Goal: Transaction & Acquisition: Purchase product/service

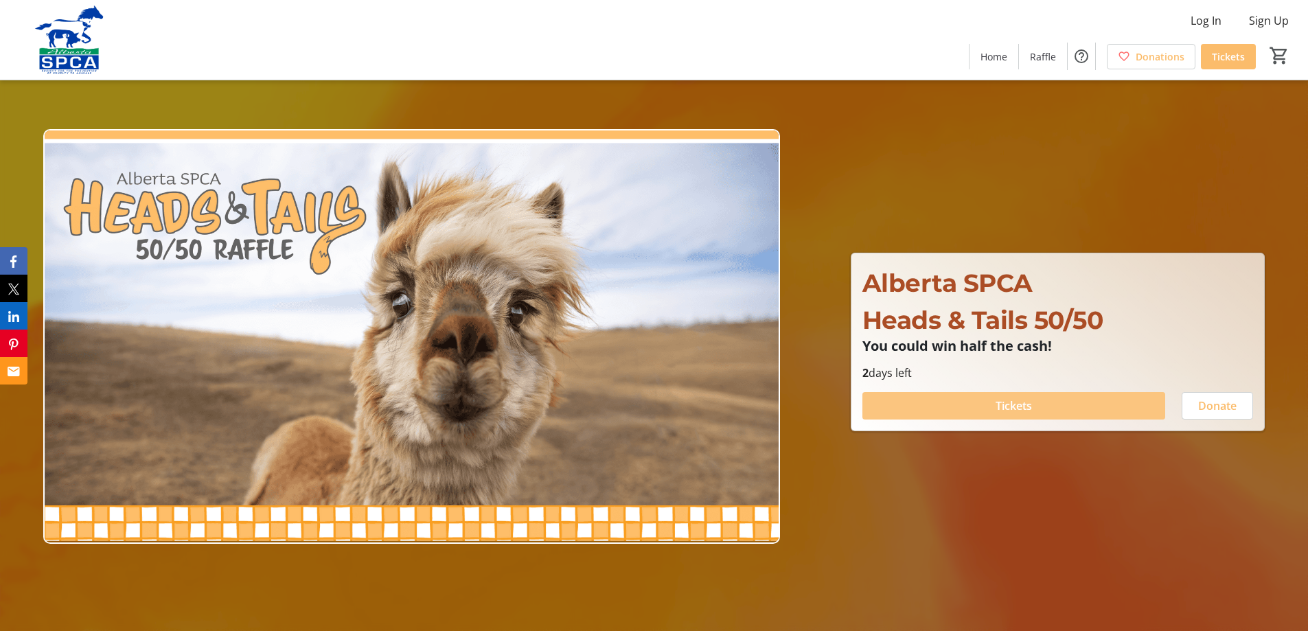
click at [1020, 403] on span "Tickets" at bounding box center [1014, 406] width 36 height 16
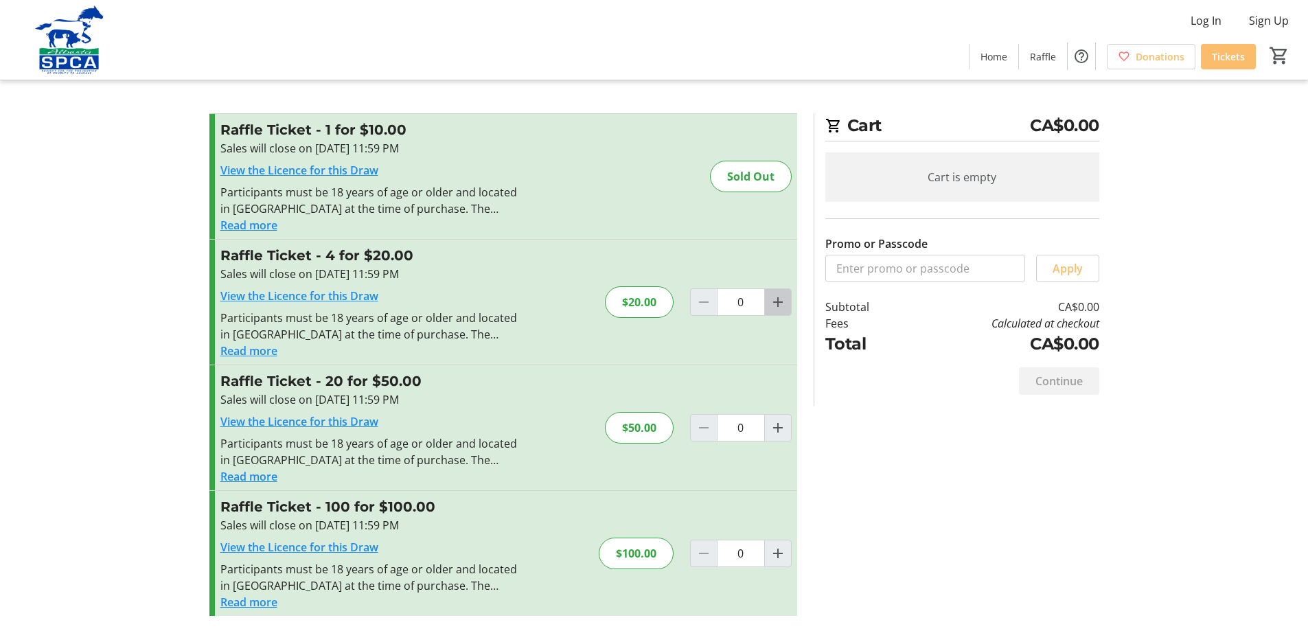
click at [780, 301] on mat-icon "Increment by one" at bounding box center [778, 302] width 16 height 16
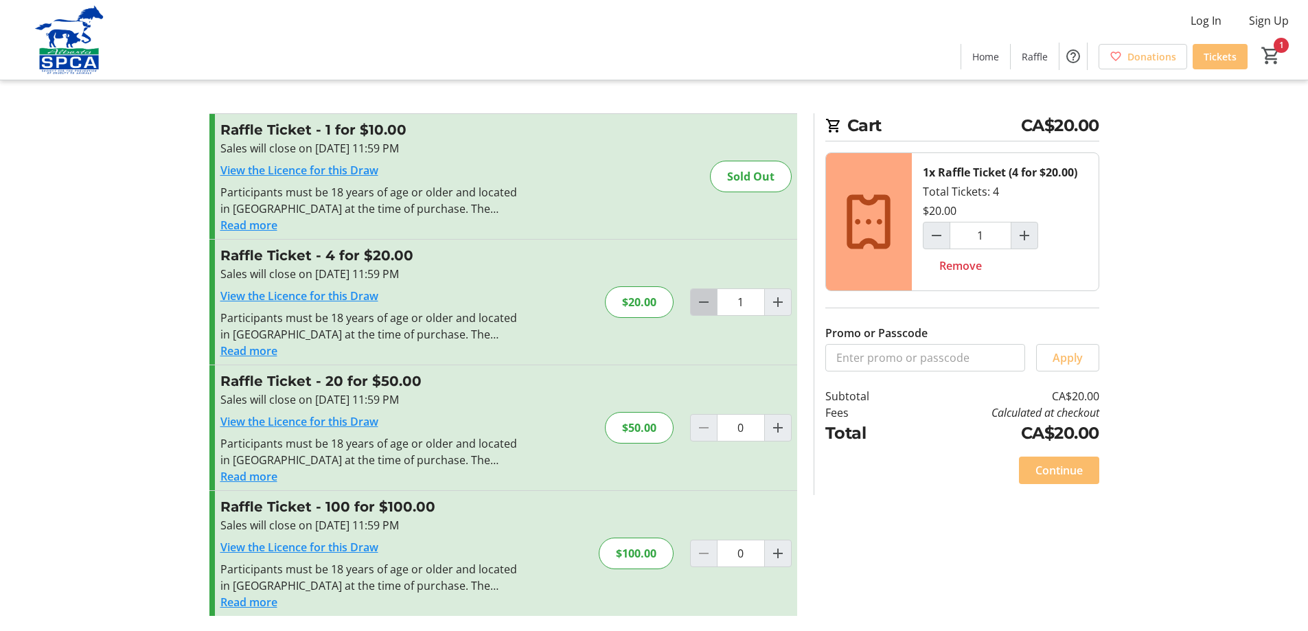
click at [704, 304] on mat-icon "Decrement by one" at bounding box center [704, 302] width 16 height 16
type input "0"
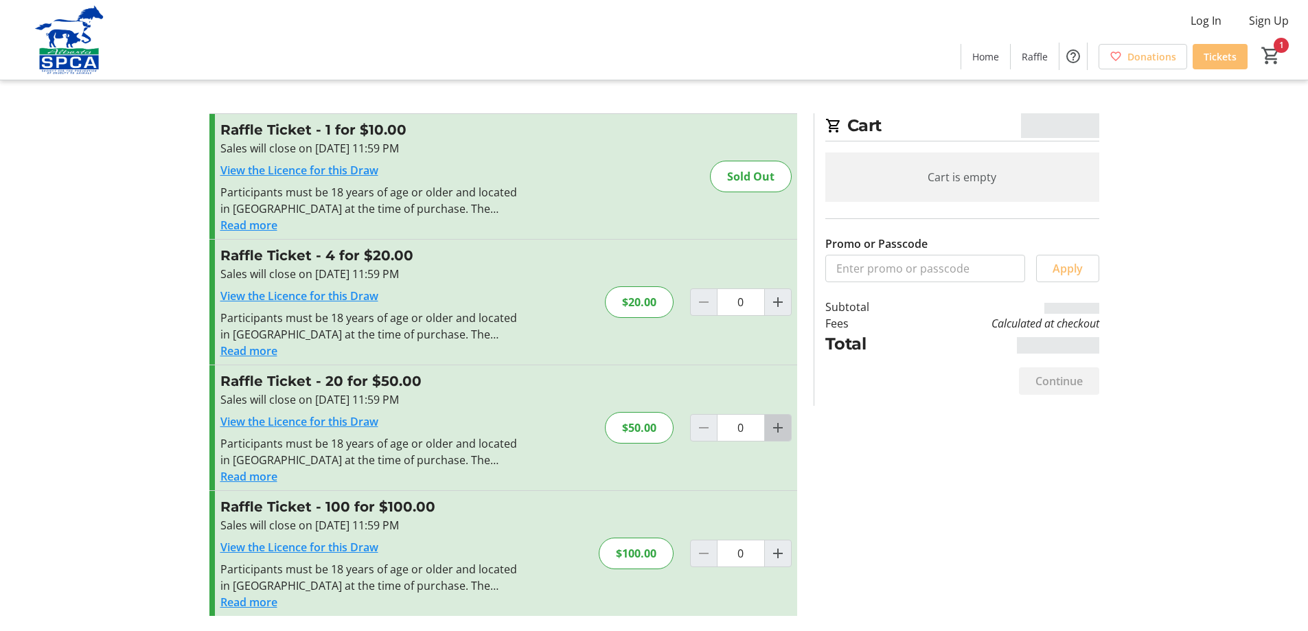
click at [776, 431] on mat-icon "Increment by one" at bounding box center [778, 428] width 16 height 16
type input "1"
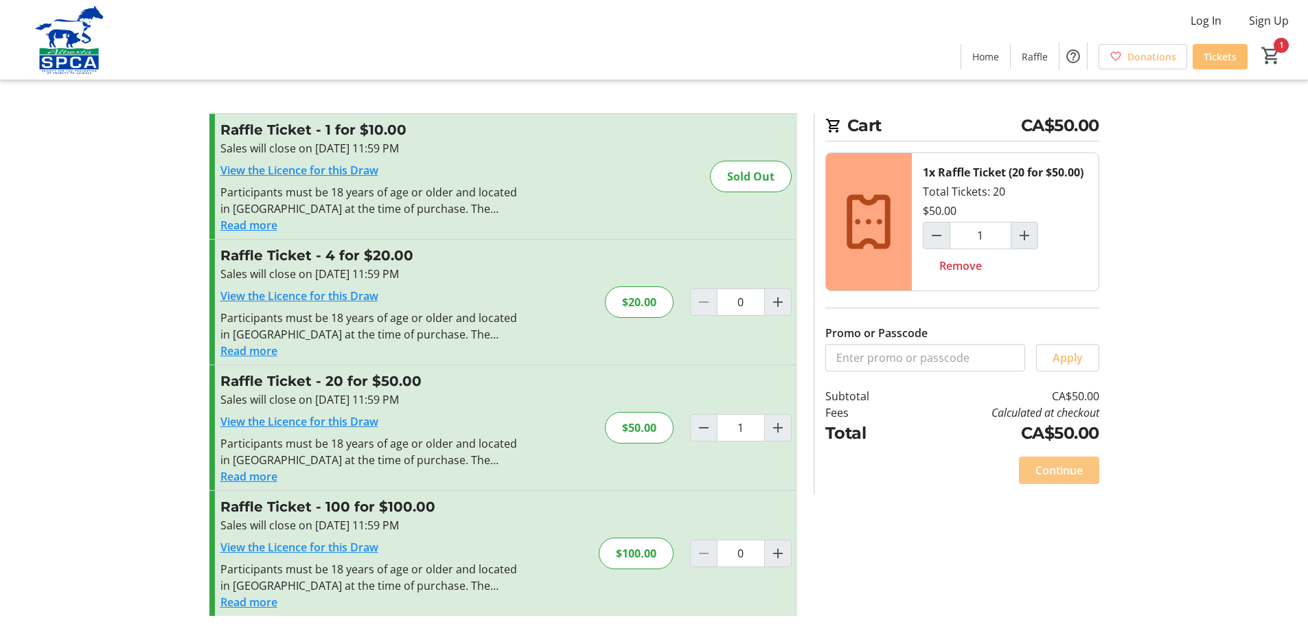
click at [1070, 470] on span "Continue" at bounding box center [1058, 470] width 47 height 16
click at [972, 264] on span "Remove" at bounding box center [960, 265] width 43 height 16
type input "0"
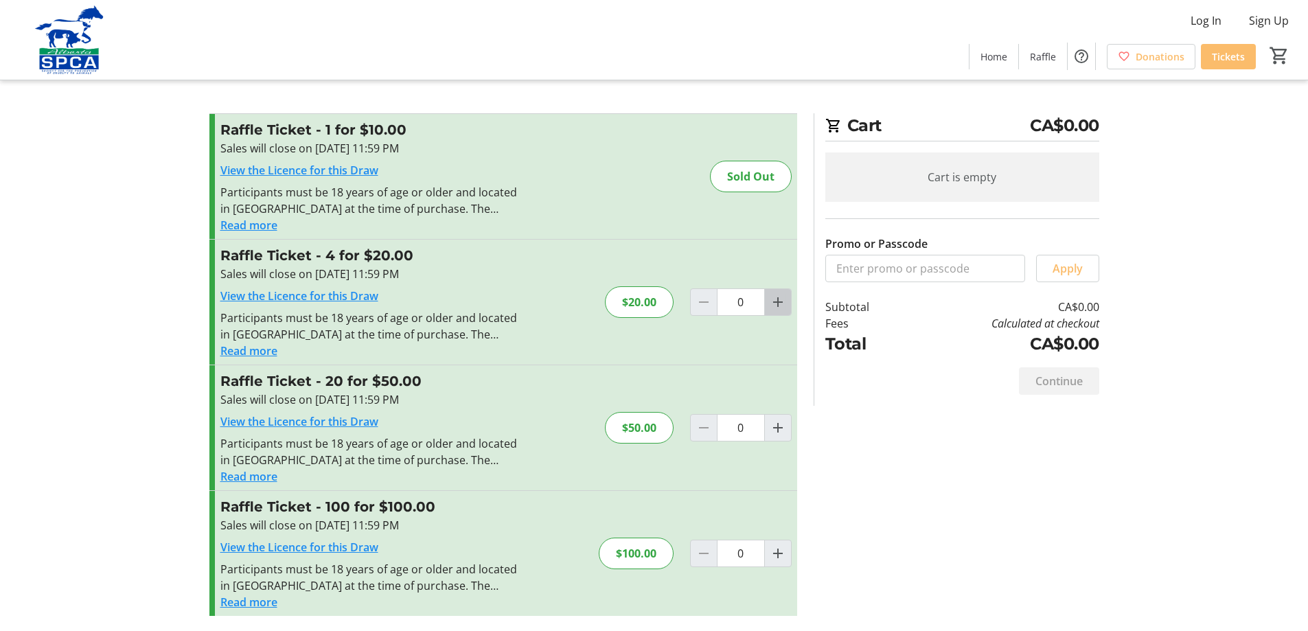
click at [773, 301] on mat-icon "Increment by one" at bounding box center [778, 302] width 16 height 16
type input "1"
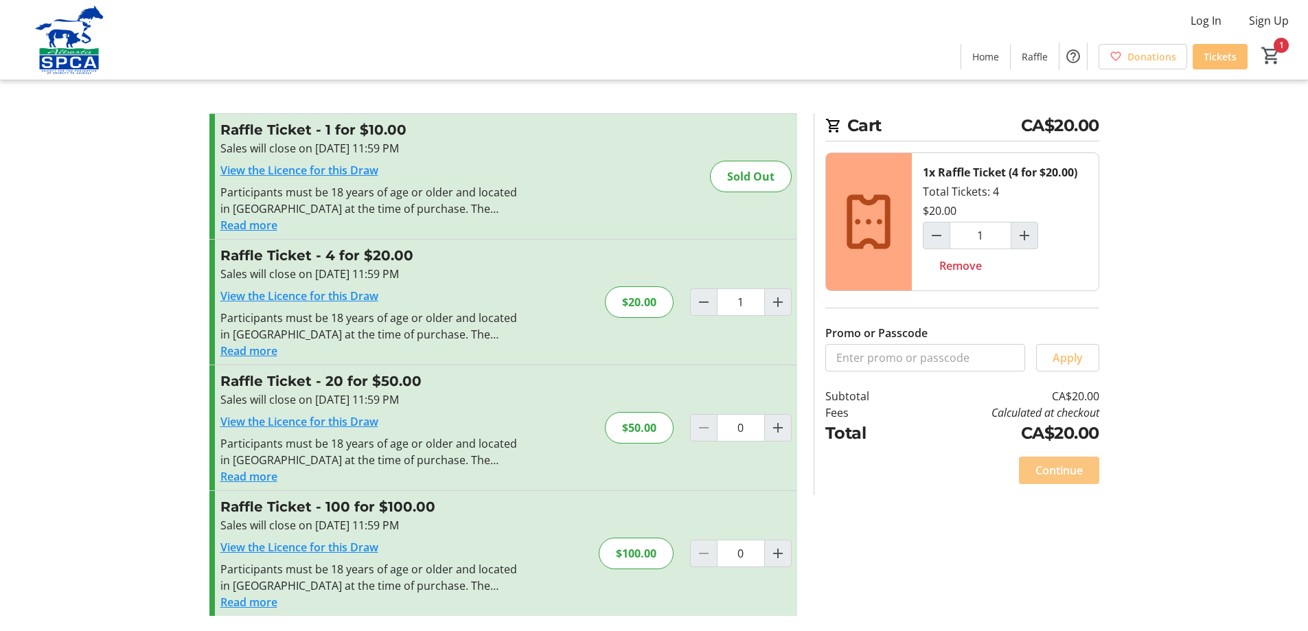
click at [1062, 474] on span "Continue" at bounding box center [1058, 470] width 47 height 16
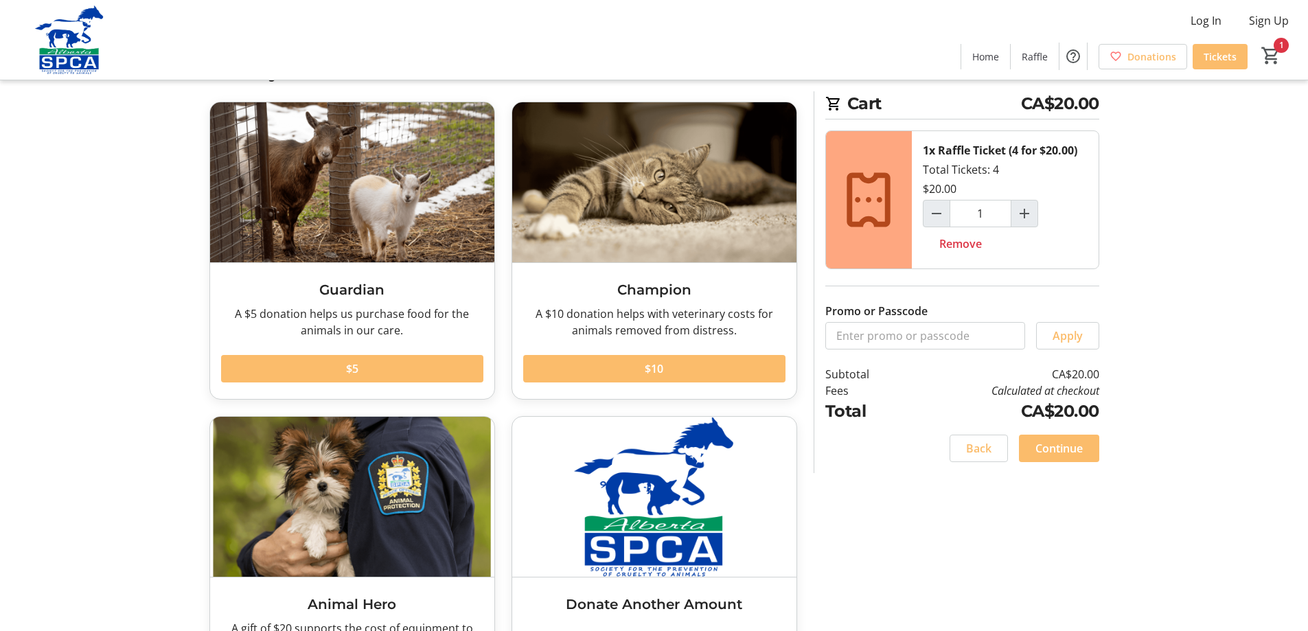
scroll to position [21, 0]
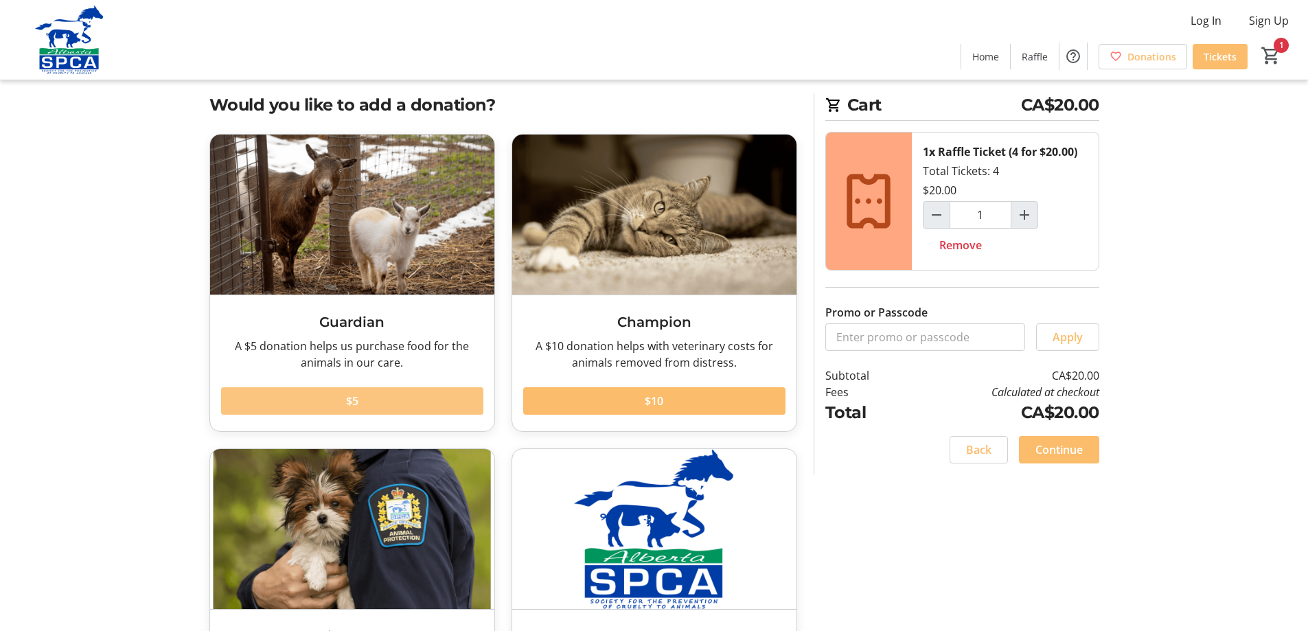
click at [367, 407] on span at bounding box center [352, 401] width 262 height 33
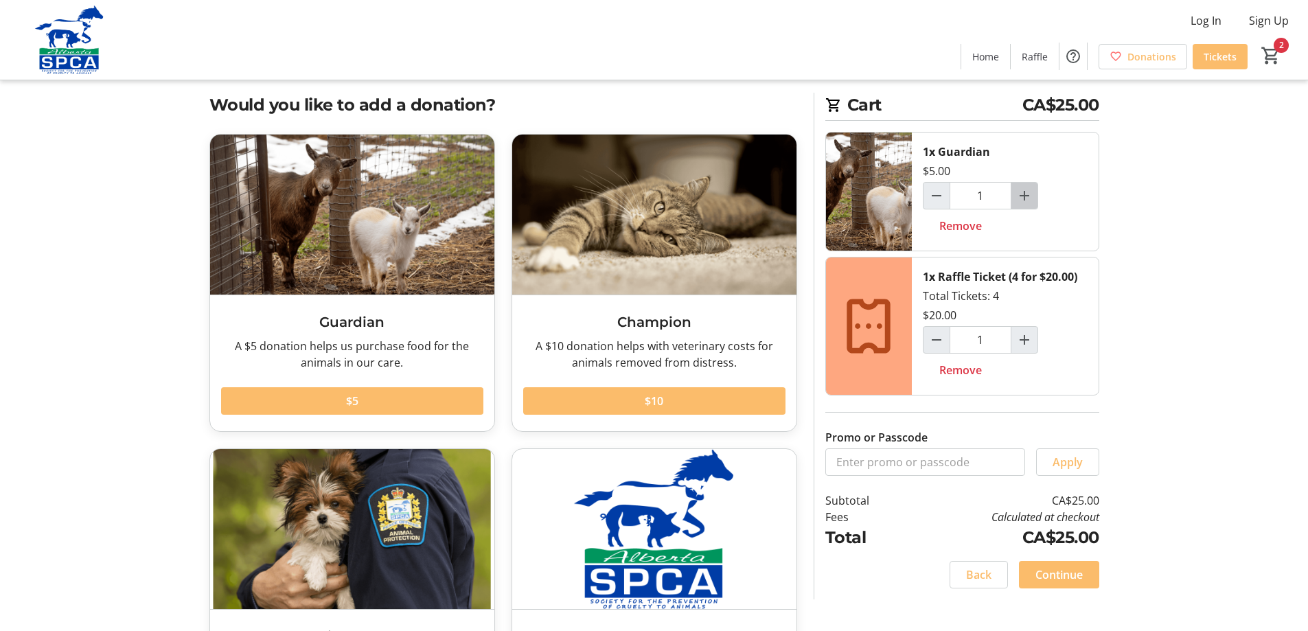
click at [1019, 200] on mat-icon "Increment by one" at bounding box center [1024, 195] width 16 height 16
type input "2"
click at [1061, 578] on span "Continue" at bounding box center [1058, 574] width 47 height 16
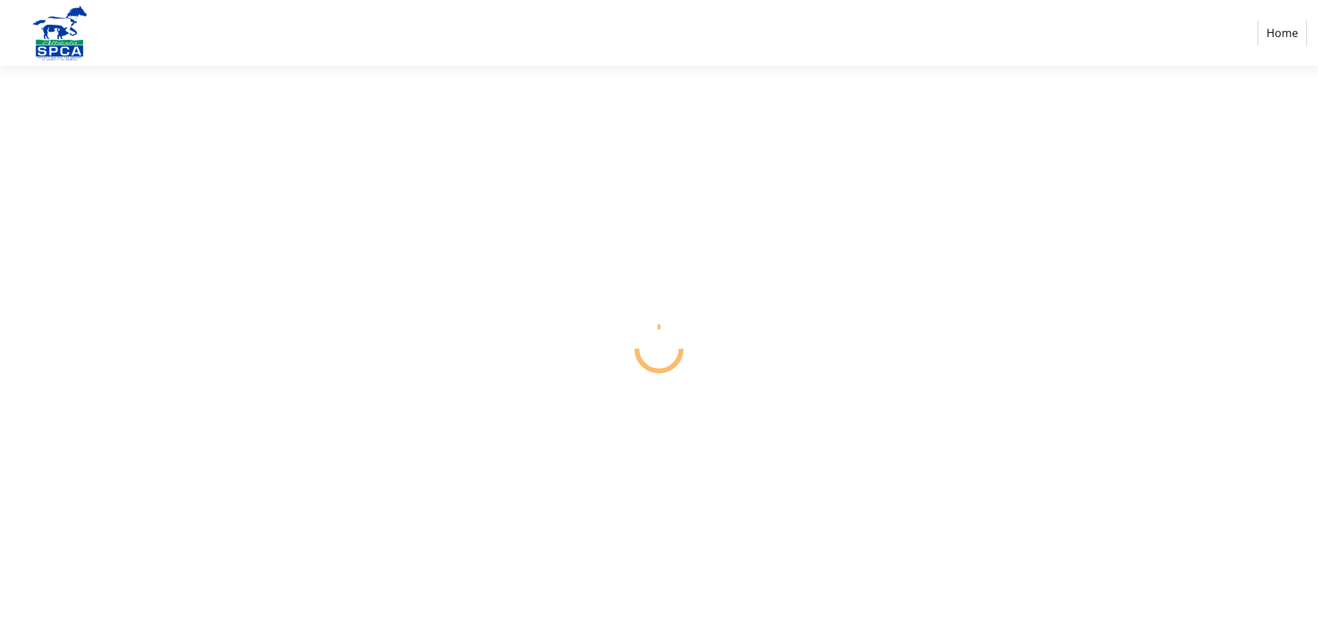
select select "CA"
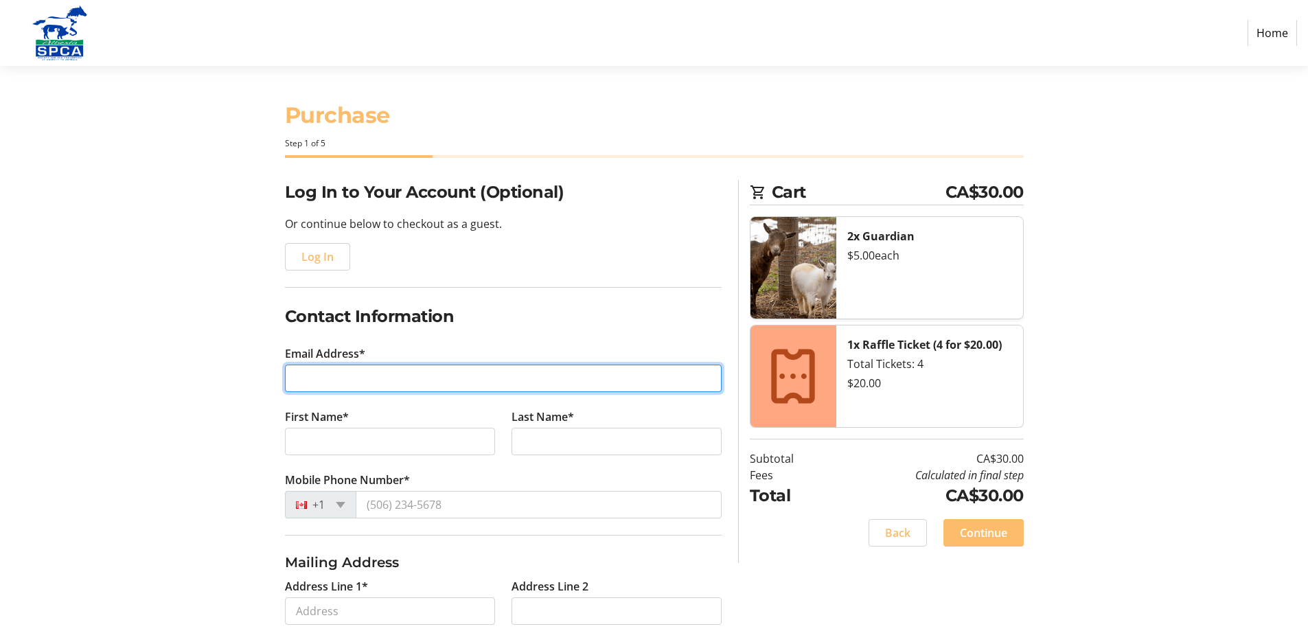
click at [344, 386] on input "Email Address*" at bounding box center [503, 378] width 437 height 27
type input "[EMAIL_ADDRESS][DOMAIN_NAME]"
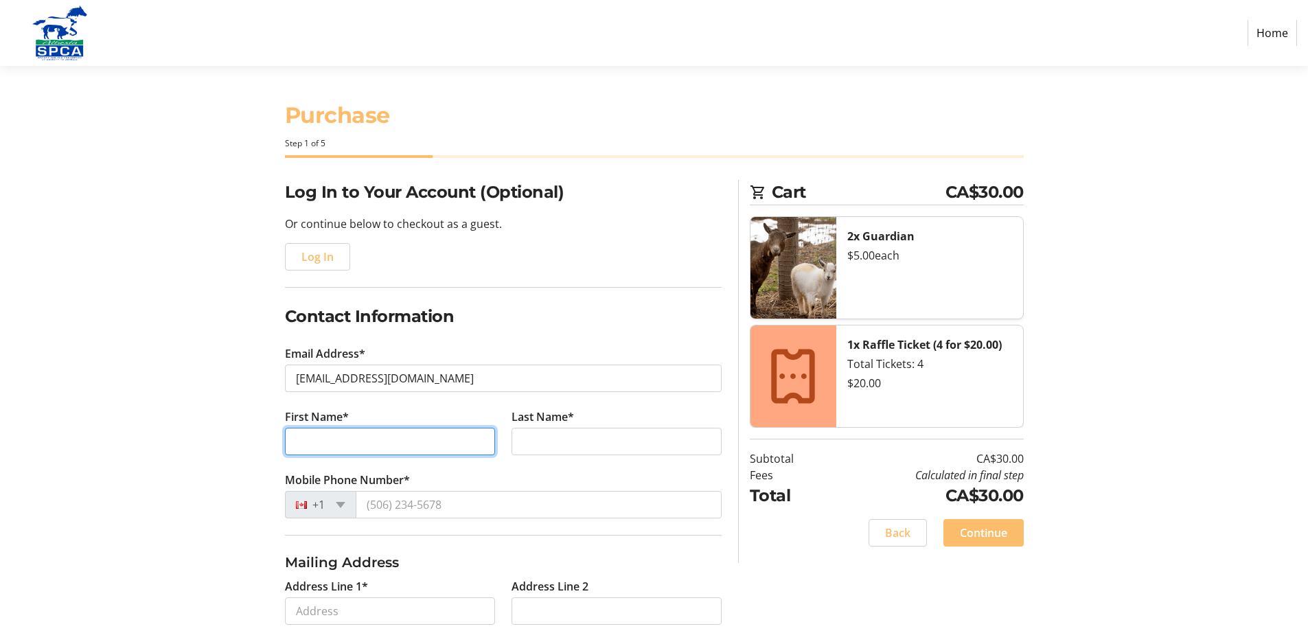
click at [359, 435] on input "First Name*" at bounding box center [390, 441] width 210 height 27
type input "[PERSON_NAME]"
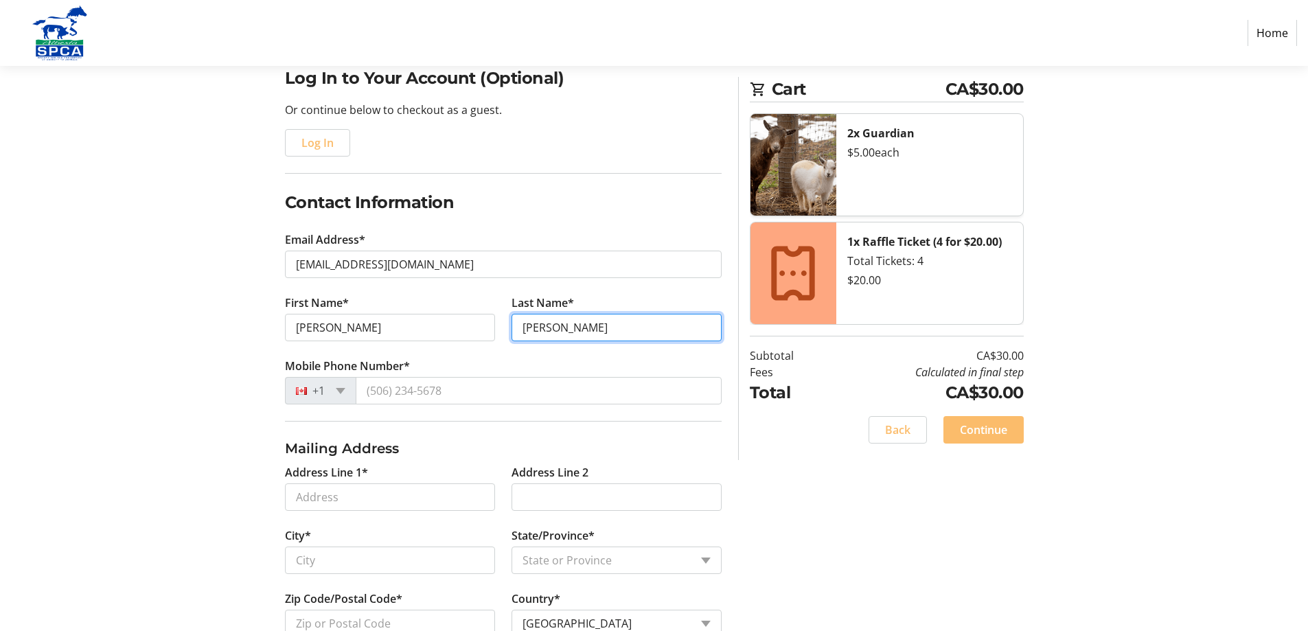
scroll to position [137, 0]
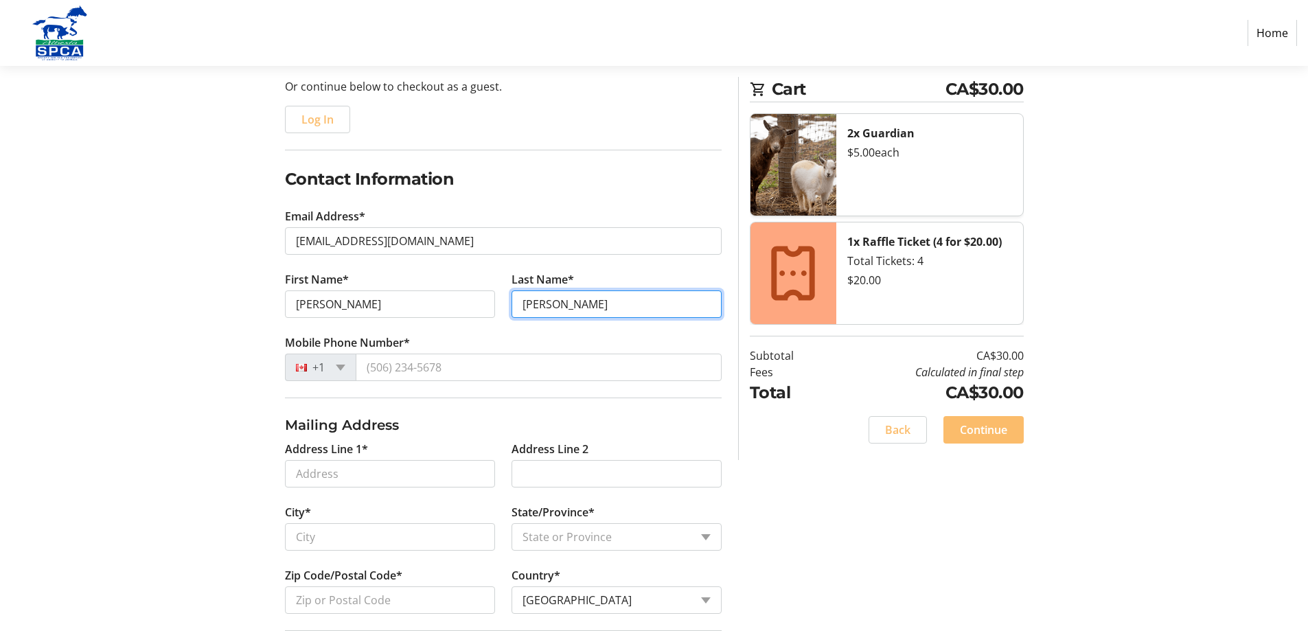
type input "[PERSON_NAME]"
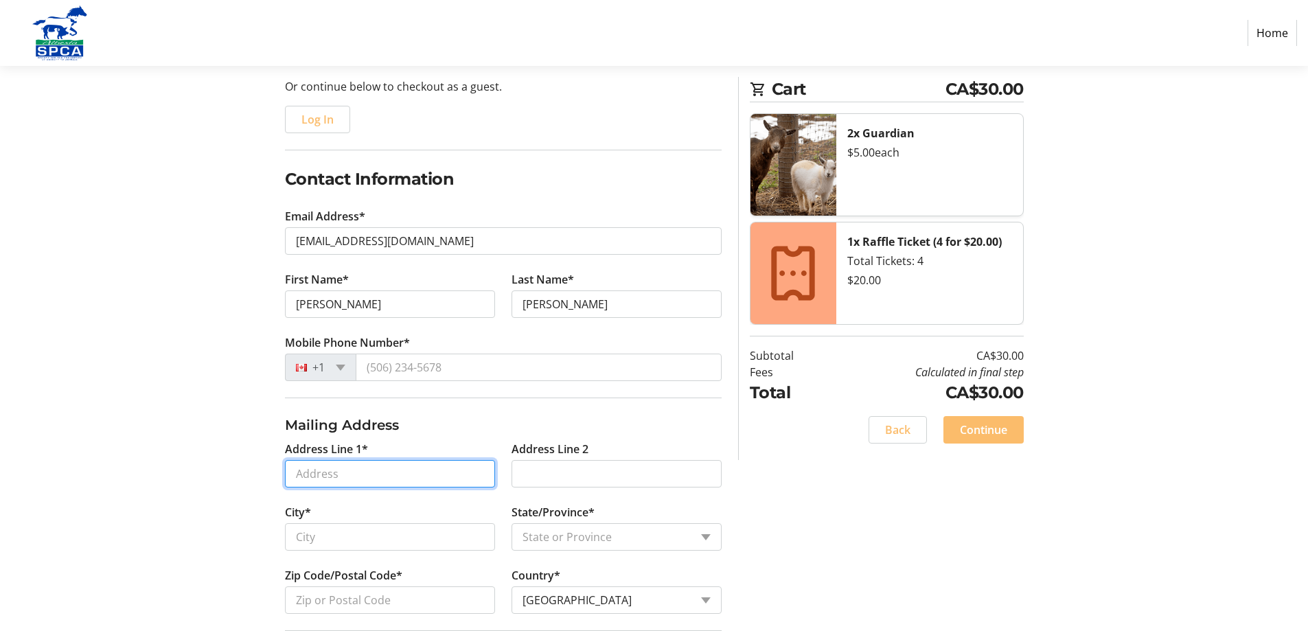
click at [314, 470] on input "Address Line 1*" at bounding box center [390, 473] width 210 height 27
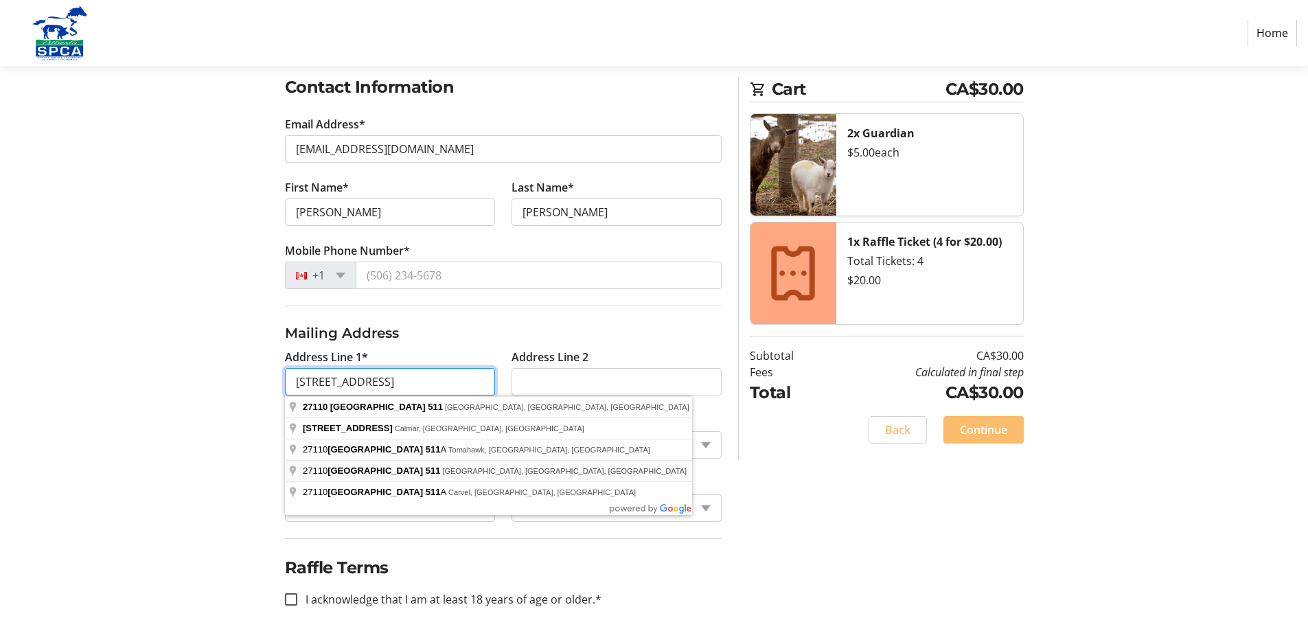
scroll to position [239, 0]
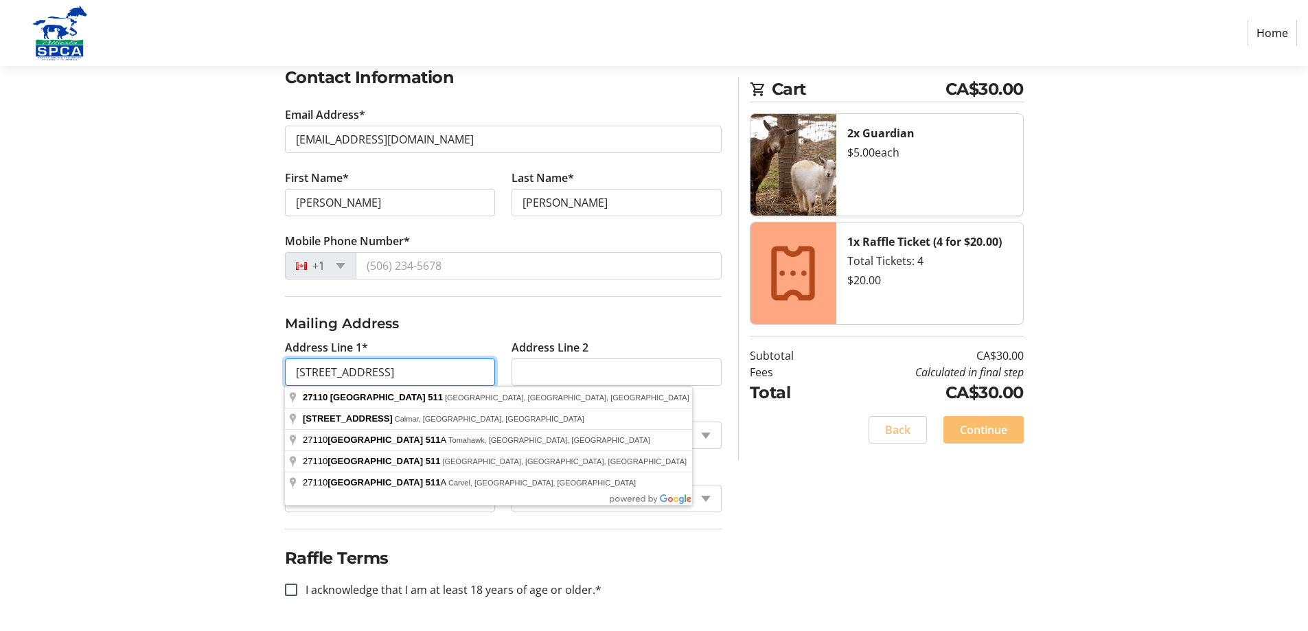
type input "[STREET_ADDRESS]"
click at [553, 439] on select "State or Province State or Province [GEOGRAPHIC_DATA] [GEOGRAPHIC_DATA] [GEOGRA…" at bounding box center [617, 435] width 210 height 27
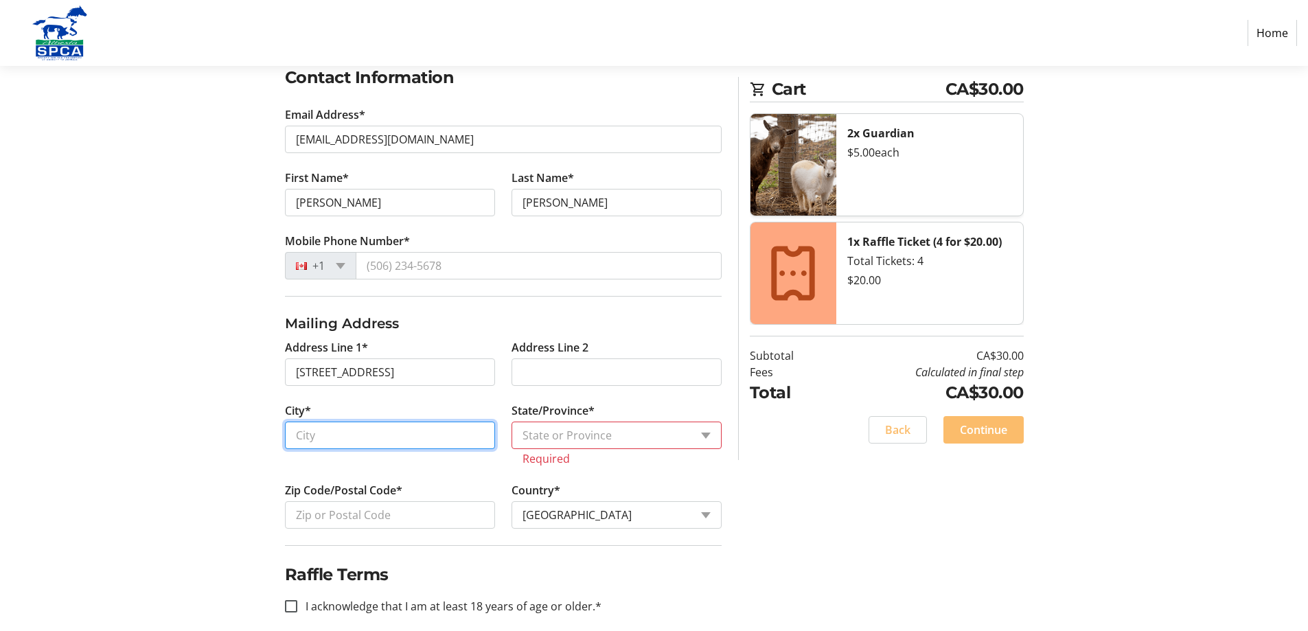
click at [360, 433] on input "City*" at bounding box center [390, 435] width 210 height 27
type input "[GEOGRAPHIC_DATA]"
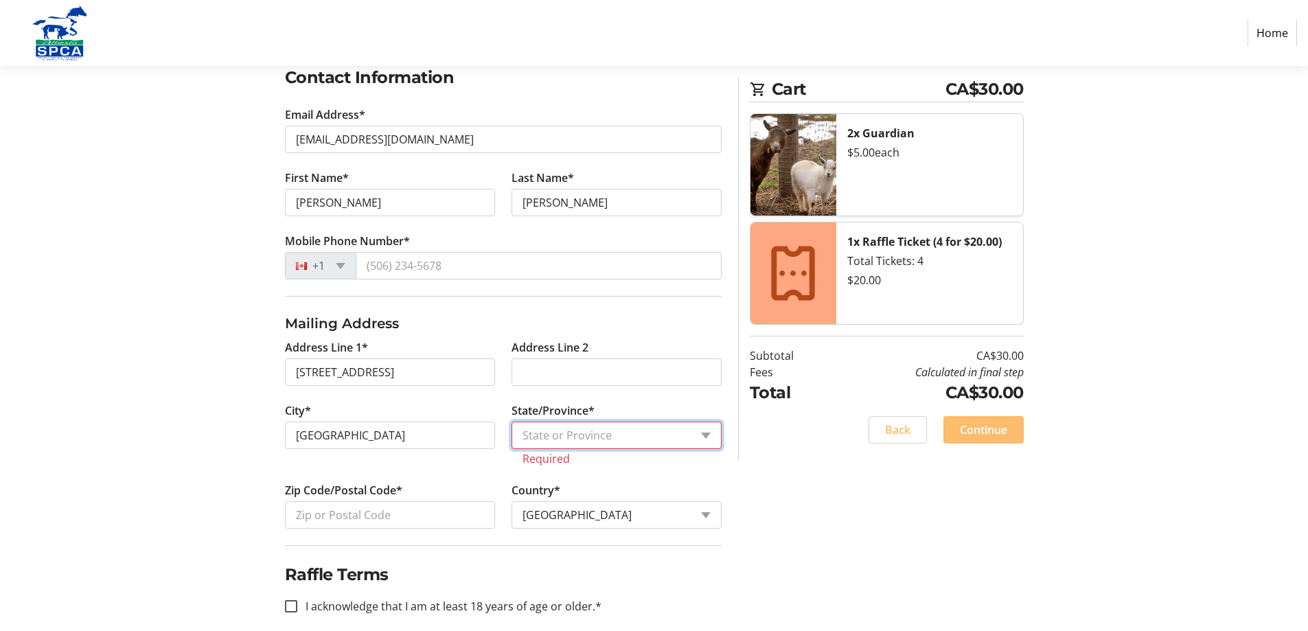
select select "AB"
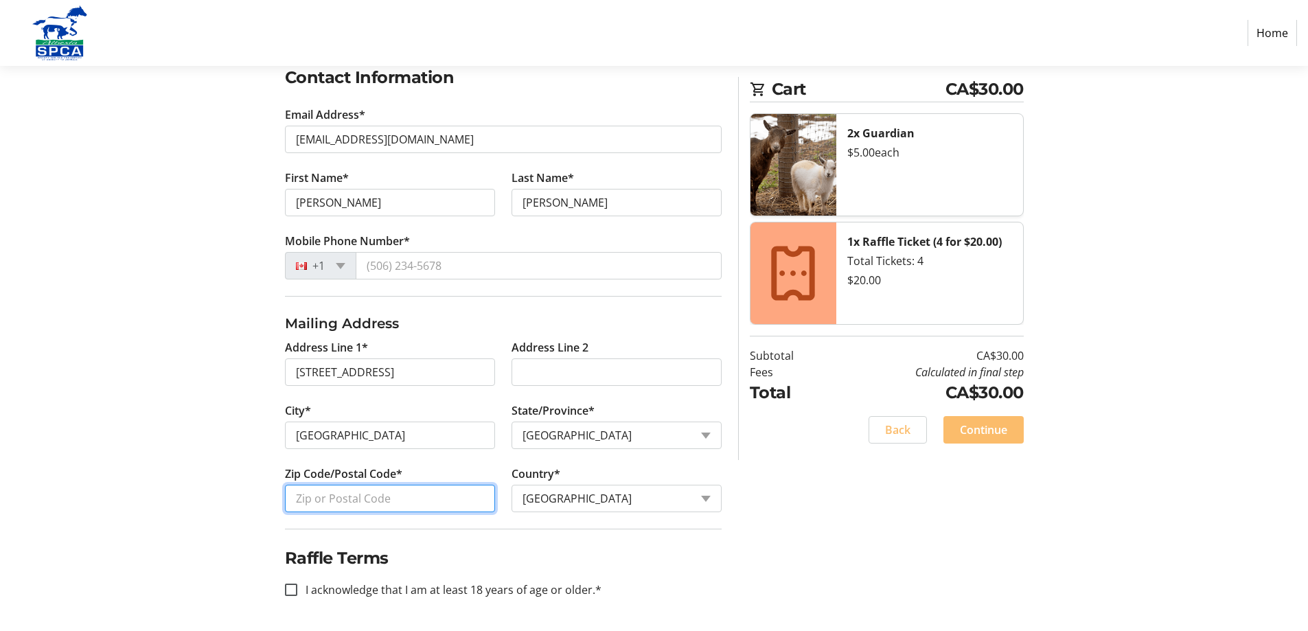
click at [312, 494] on input "Zip Code/Postal Code*" at bounding box center [390, 498] width 210 height 27
type input "T7Y 1H2"
click at [294, 585] on input "I acknowledge that I am at least 18 years of age or older.*" at bounding box center [291, 590] width 12 height 12
checkbox input "true"
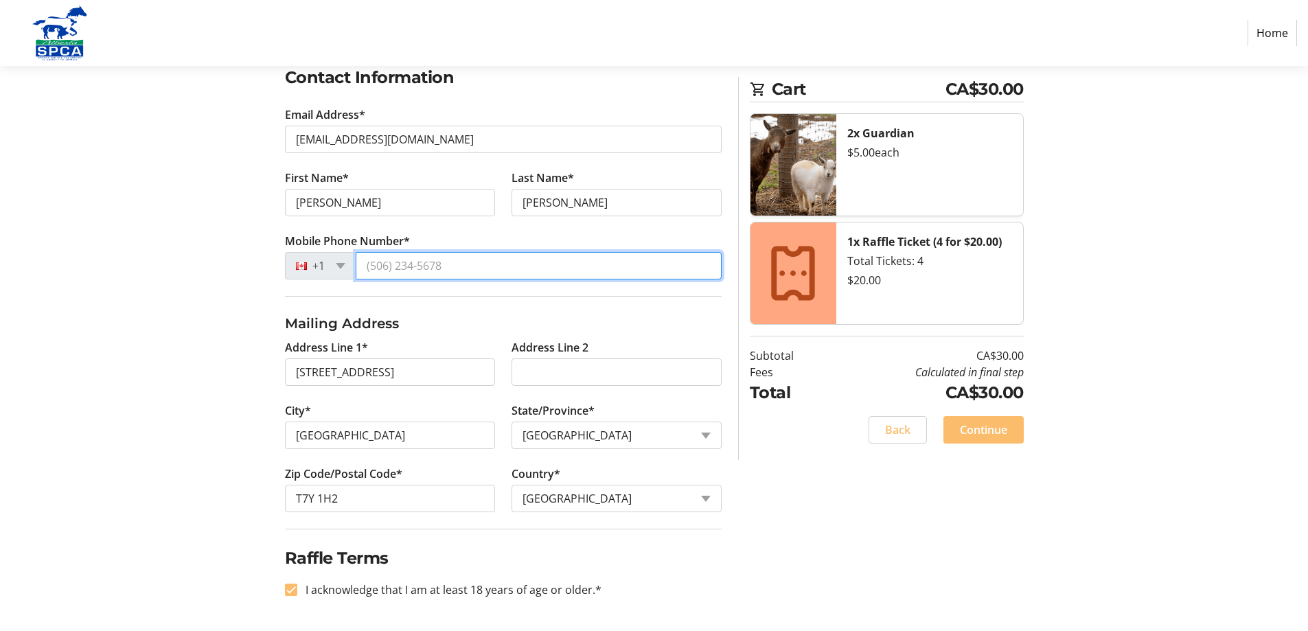
click at [365, 269] on input "Mobile Phone Number*" at bounding box center [539, 265] width 366 height 27
type input "[PHONE_NUMBER]"
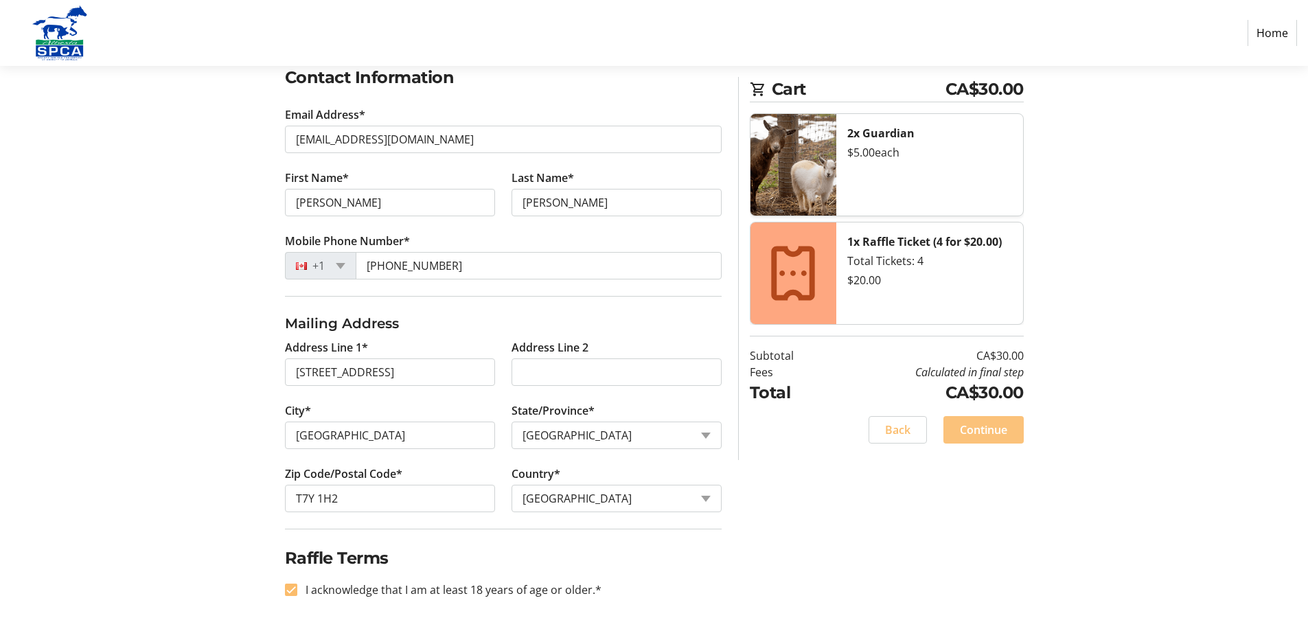
click at [983, 425] on span "Continue" at bounding box center [983, 430] width 47 height 16
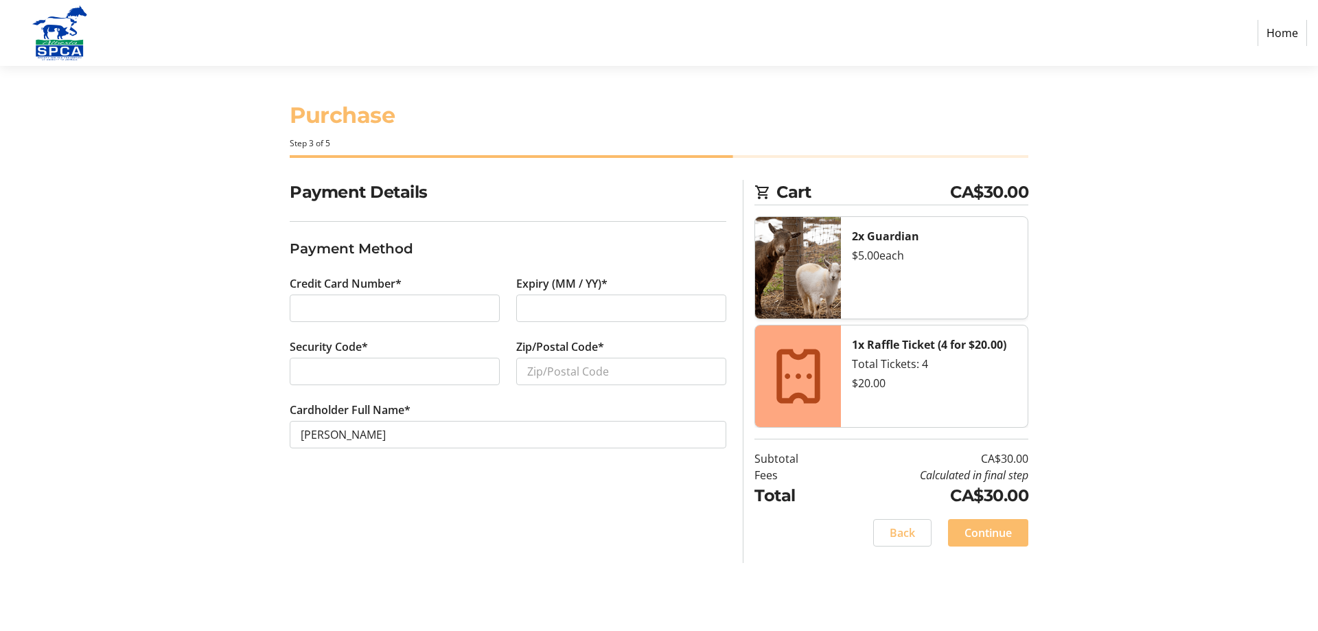
click at [314, 298] on div at bounding box center [395, 308] width 210 height 27
click at [541, 369] on input "Zip/Postal Code*" at bounding box center [621, 371] width 210 height 27
type input "T7Y 1H2"
click at [993, 535] on span "Continue" at bounding box center [988, 533] width 47 height 16
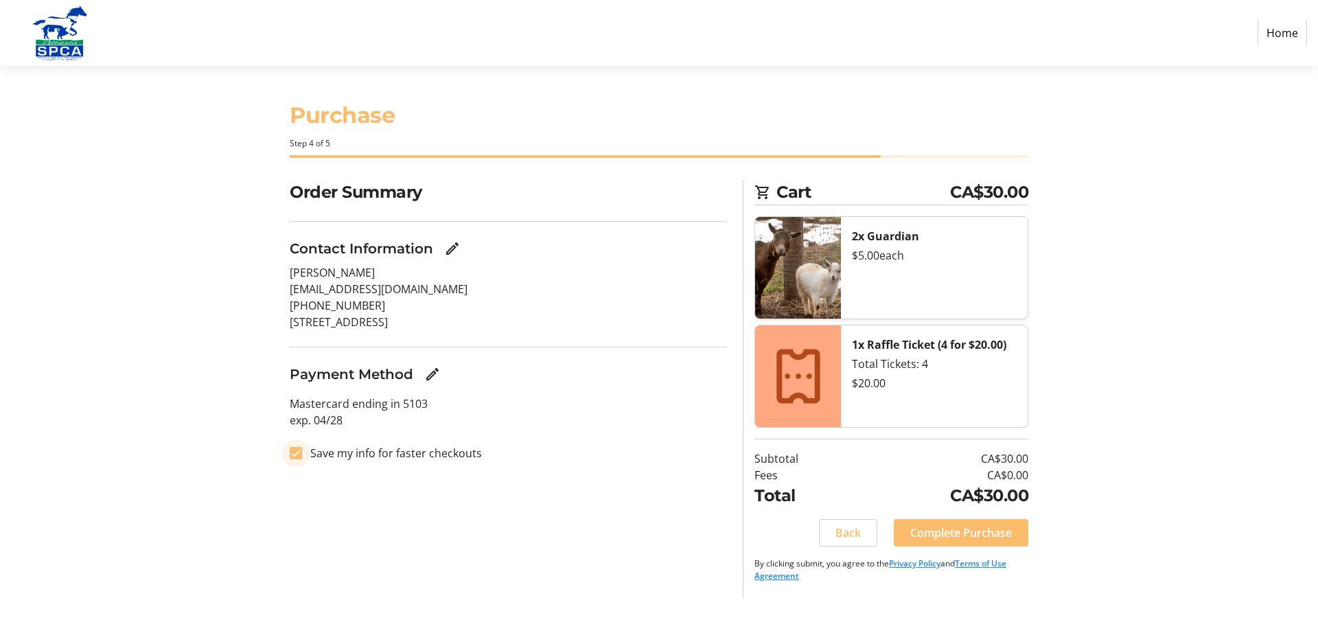
click at [296, 456] on input "Save my info for faster checkouts" at bounding box center [296, 453] width 12 height 12
checkbox input "false"
click at [998, 537] on span "Complete Purchase" at bounding box center [961, 533] width 102 height 16
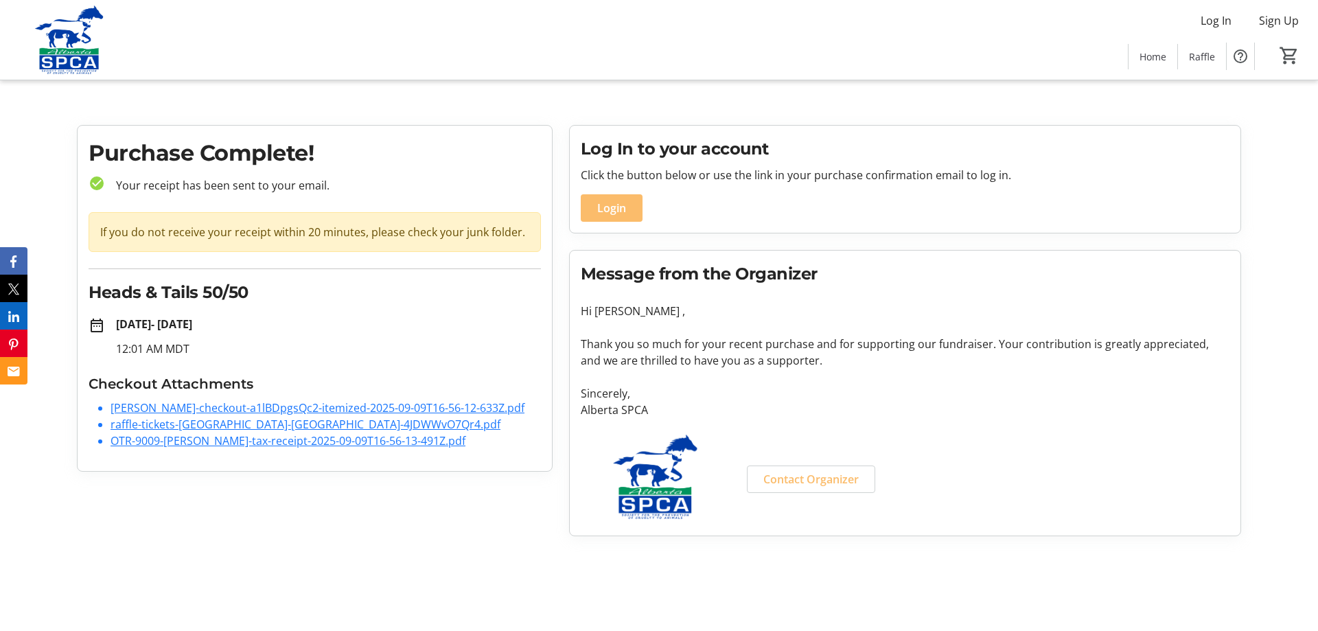
click at [292, 410] on link "[PERSON_NAME]-checkout-a1lBDpgsQc2-itemized-2025-09-09T16-56-12-633Z.pdf" at bounding box center [318, 407] width 414 height 15
